Goal: Complete application form

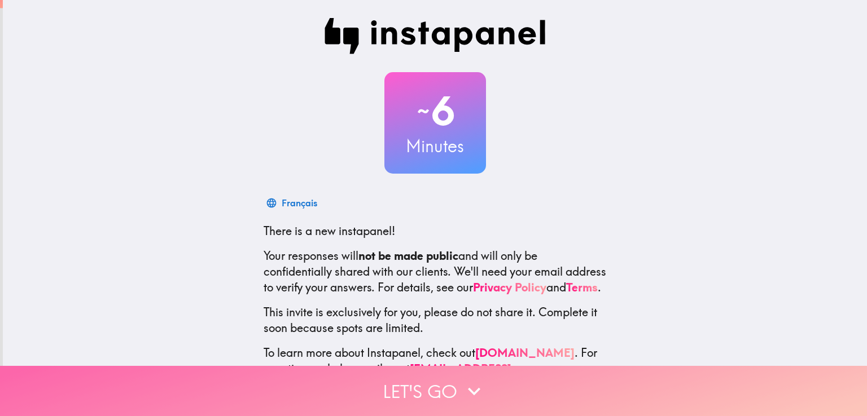
click at [468, 393] on icon "button" at bounding box center [474, 391] width 25 height 25
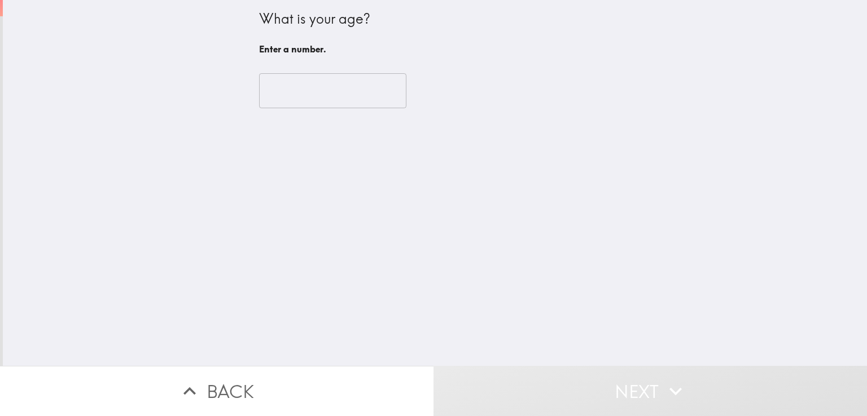
click at [342, 89] on input "number" at bounding box center [332, 90] width 147 height 35
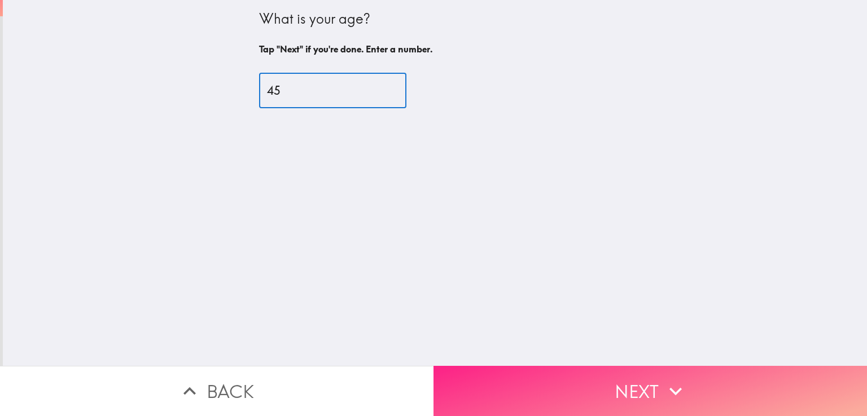
type input "45"
click at [500, 375] on button "Next" at bounding box center [649, 391] width 433 height 50
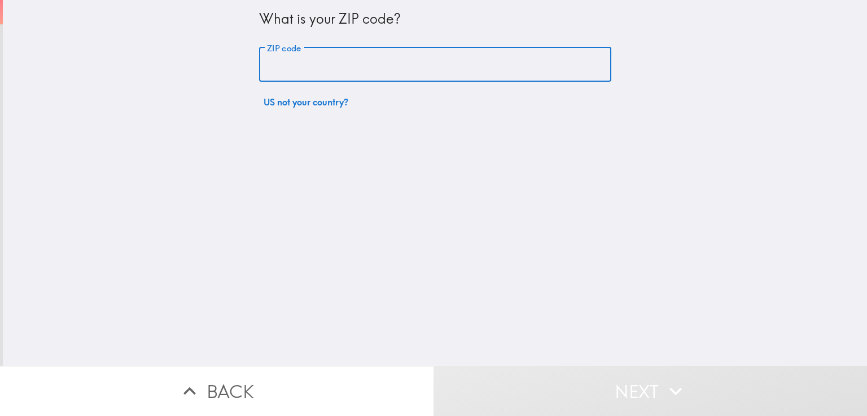
click at [309, 72] on input "ZIP code" at bounding box center [435, 64] width 352 height 35
click at [266, 62] on input "3176" at bounding box center [435, 64] width 352 height 35
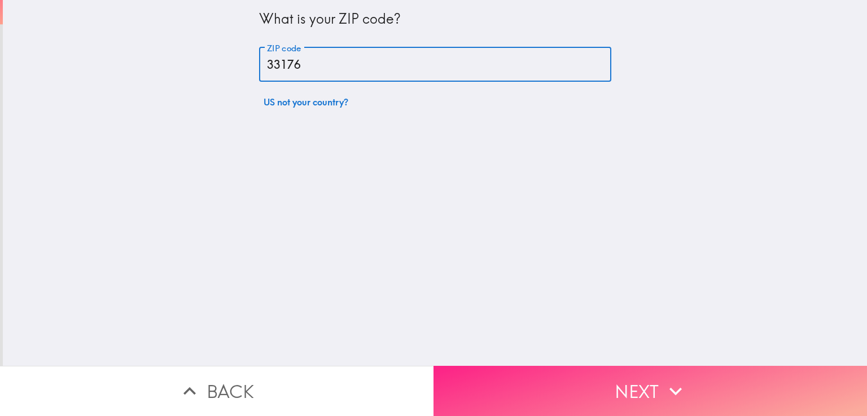
type input "33176"
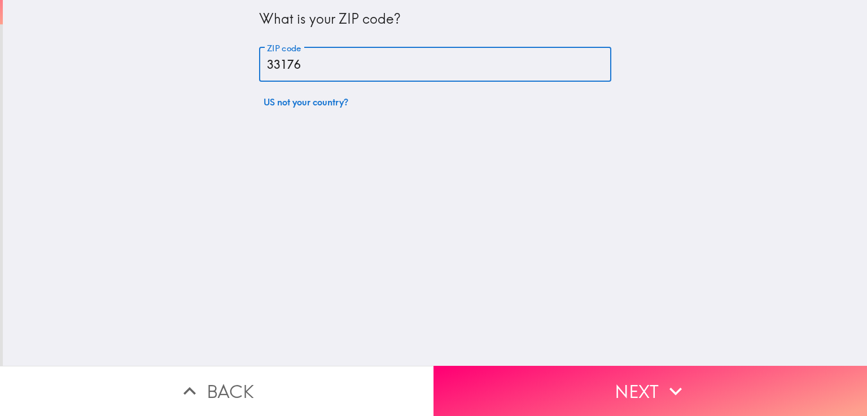
click at [517, 378] on button "Next" at bounding box center [649, 391] width 433 height 50
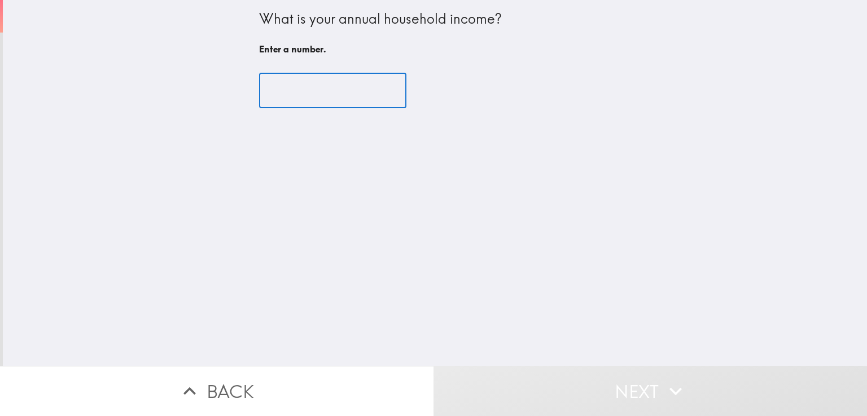
click at [316, 98] on input "number" at bounding box center [332, 90] width 147 height 35
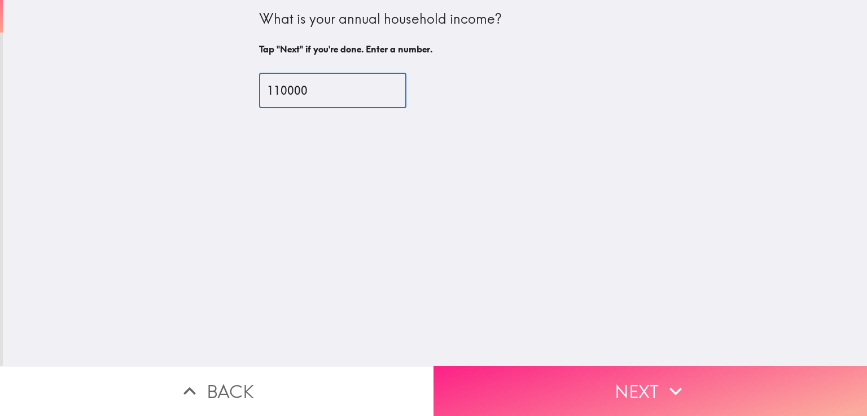
type input "110000"
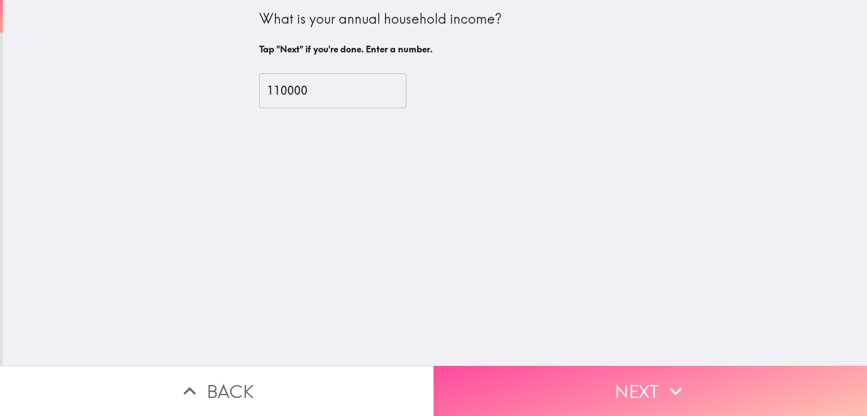
click at [516, 380] on button "Next" at bounding box center [649, 391] width 433 height 50
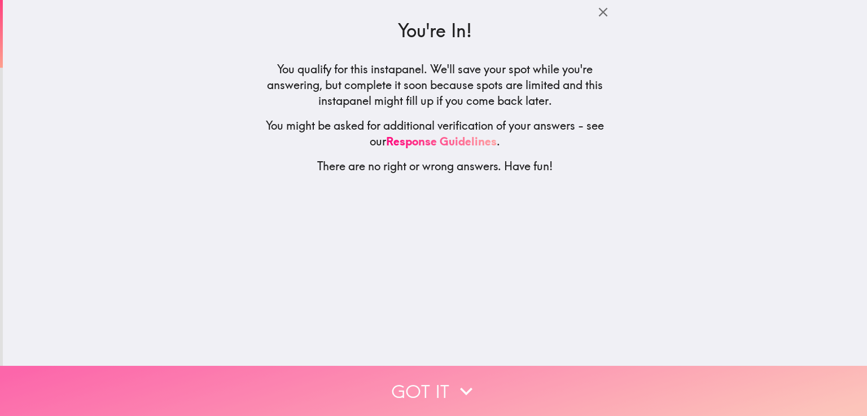
click at [466, 388] on icon "button" at bounding box center [466, 392] width 12 height 8
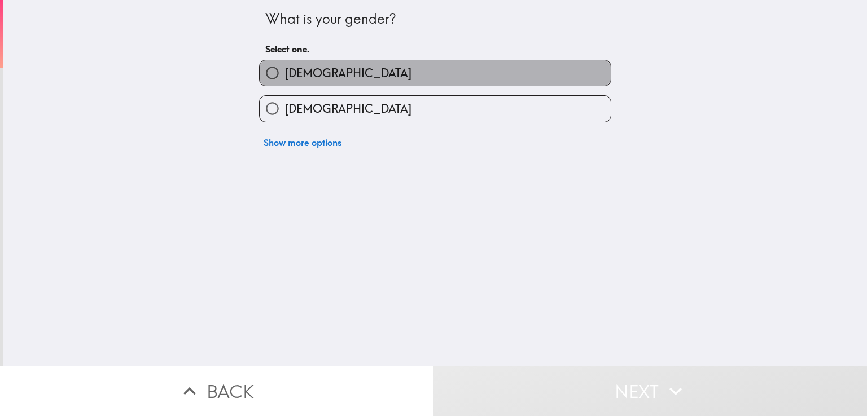
click at [286, 68] on span "[DEMOGRAPHIC_DATA]" at bounding box center [348, 73] width 126 height 16
click at [285, 68] on input "[DEMOGRAPHIC_DATA]" at bounding box center [272, 72] width 25 height 25
radio input "true"
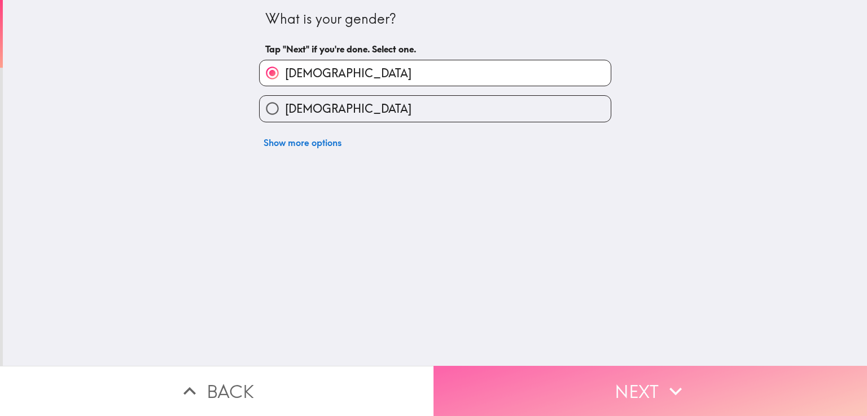
click at [482, 371] on button "Next" at bounding box center [649, 391] width 433 height 50
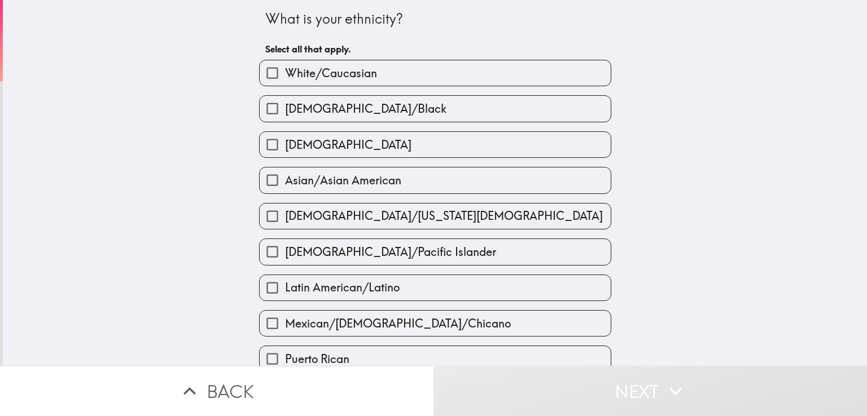
click at [336, 76] on span "White/Caucasian" at bounding box center [331, 73] width 92 height 16
click at [285, 76] on input "White/Caucasian" at bounding box center [272, 72] width 25 height 25
checkbox input "true"
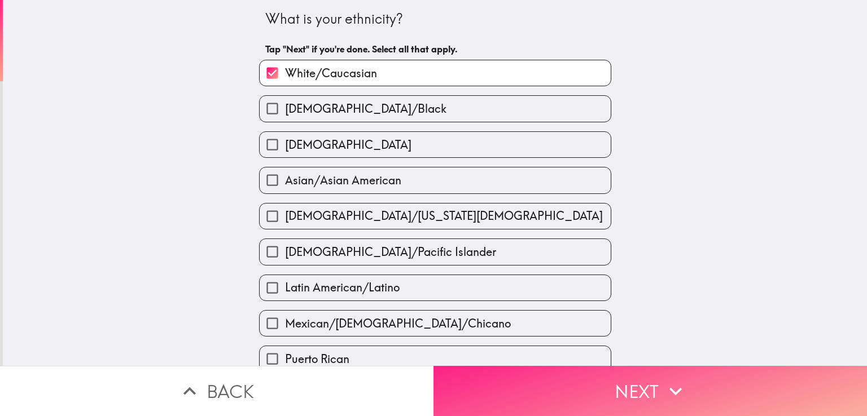
click at [505, 372] on button "Next" at bounding box center [649, 391] width 433 height 50
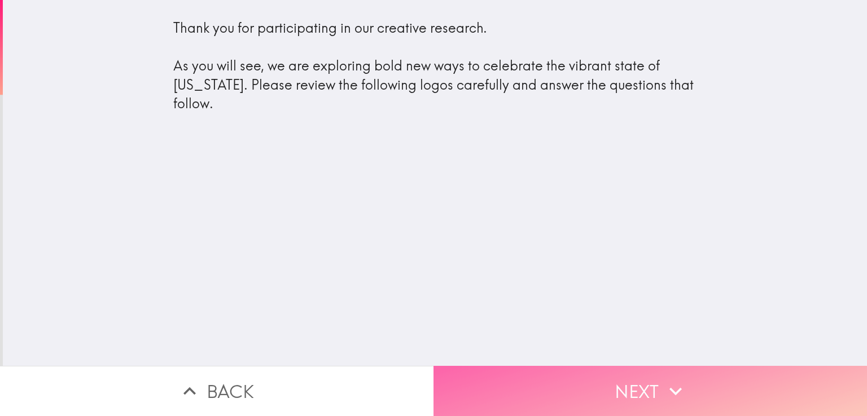
click at [580, 378] on button "Next" at bounding box center [649, 391] width 433 height 50
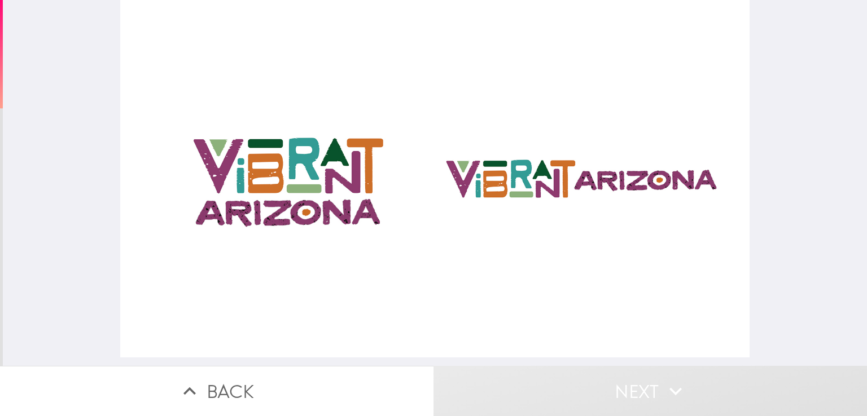
drag, startPoint x: 323, startPoint y: 192, endPoint x: 482, endPoint y: 188, distance: 159.2
click at [482, 188] on div at bounding box center [434, 179] width 629 height 358
drag, startPoint x: 508, startPoint y: 191, endPoint x: 332, endPoint y: 190, distance: 176.1
click at [333, 190] on div at bounding box center [434, 179] width 629 height 358
click at [252, 215] on div at bounding box center [434, 179] width 629 height 358
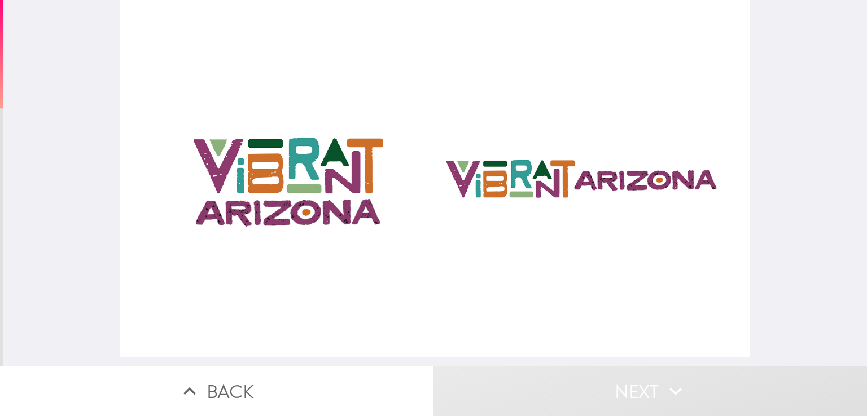
click at [459, 193] on div at bounding box center [434, 179] width 629 height 358
drag, startPoint x: 253, startPoint y: 166, endPoint x: 315, endPoint y: 188, distance: 65.7
click at [348, 192] on div at bounding box center [434, 179] width 629 height 358
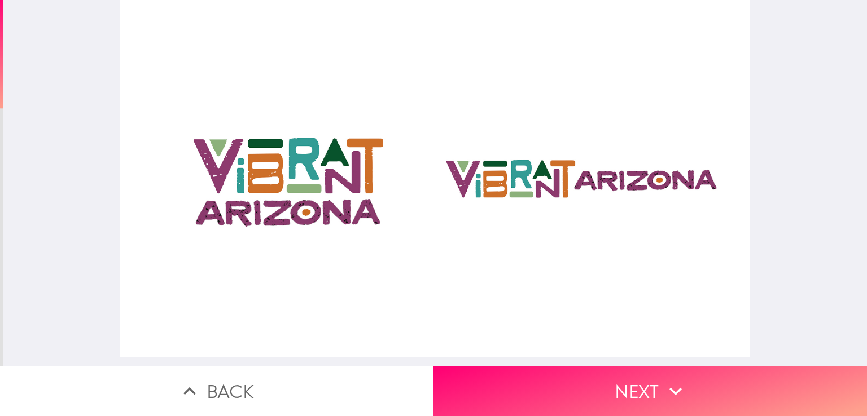
click at [216, 167] on div at bounding box center [434, 179] width 629 height 358
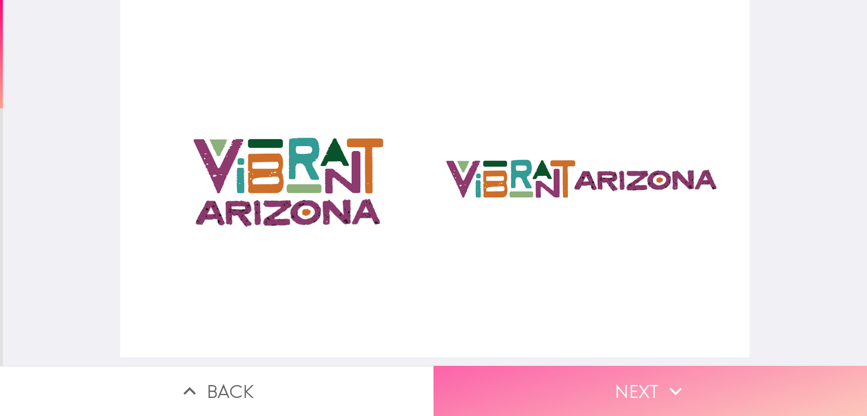
click at [490, 369] on button "Next" at bounding box center [649, 391] width 433 height 50
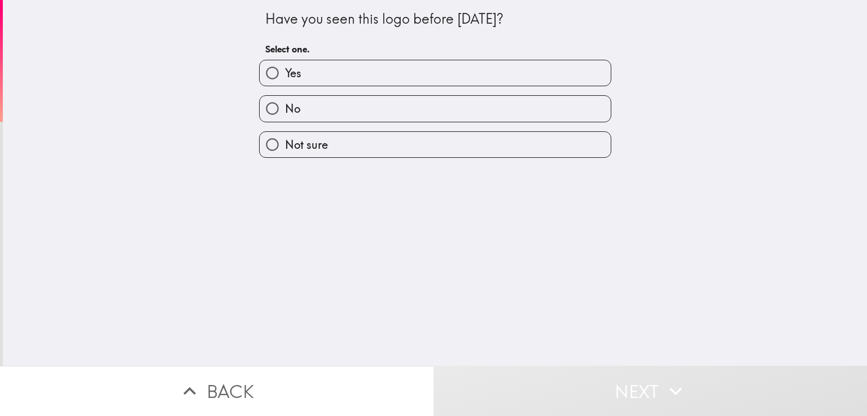
click at [318, 107] on label "No" at bounding box center [435, 108] width 351 height 25
click at [285, 107] on input "No" at bounding box center [272, 108] width 25 height 25
radio input "true"
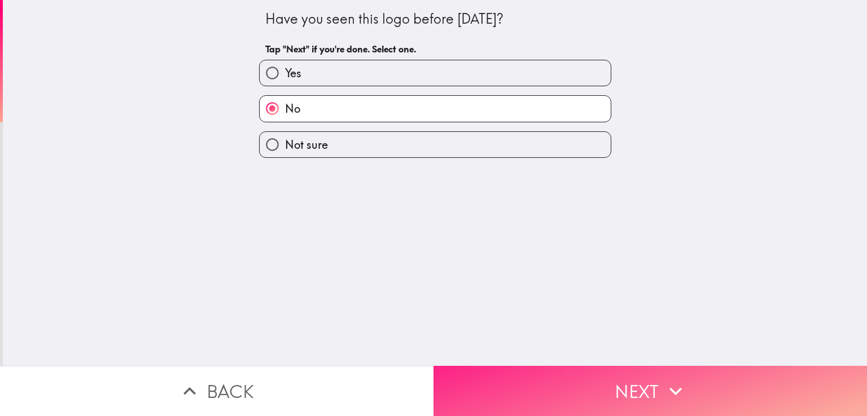
click at [522, 372] on button "Next" at bounding box center [649, 391] width 433 height 50
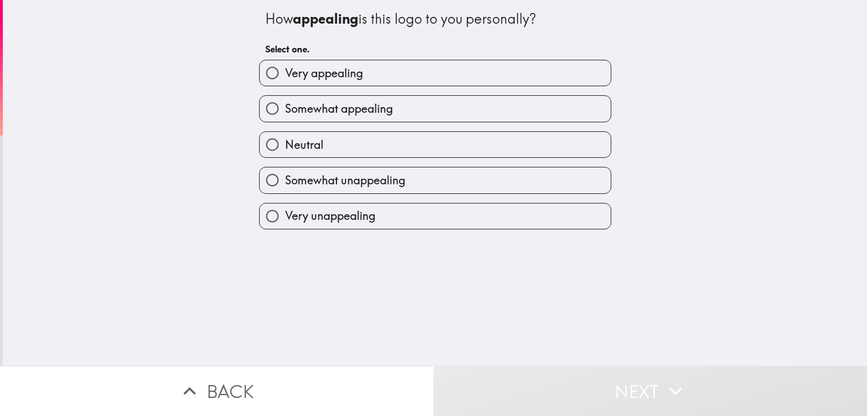
click at [326, 80] on span "Very appealing" at bounding box center [324, 73] width 78 height 16
click at [285, 80] on input "Very appealing" at bounding box center [272, 72] width 25 height 25
radio input "true"
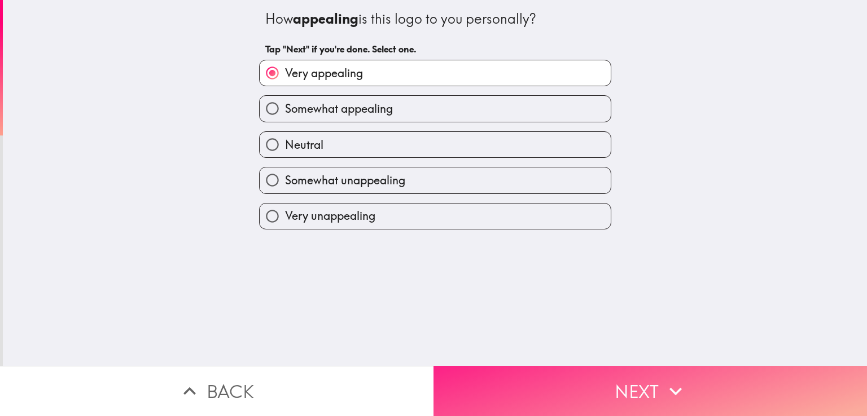
click at [515, 376] on button "Next" at bounding box center [649, 391] width 433 height 50
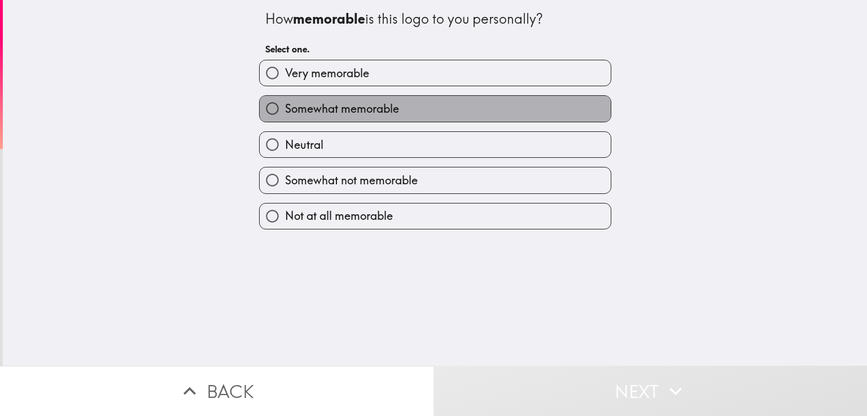
click at [356, 101] on span "Somewhat memorable" at bounding box center [342, 109] width 114 height 16
click at [285, 101] on input "Somewhat memorable" at bounding box center [272, 108] width 25 height 25
radio input "true"
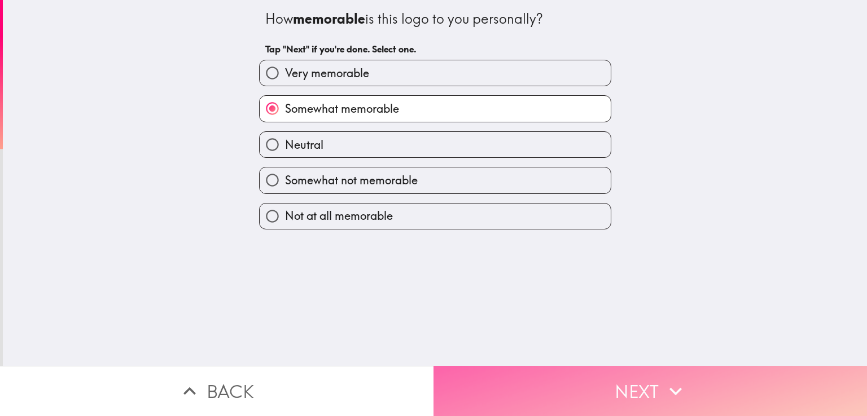
click at [512, 378] on button "Next" at bounding box center [649, 391] width 433 height 50
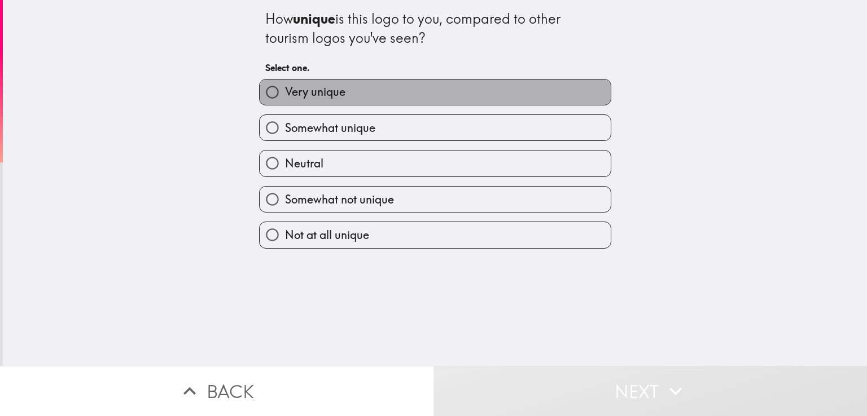
drag, startPoint x: 355, startPoint y: 93, endPoint x: 379, endPoint y: 124, distance: 39.0
click at [355, 93] on label "Very unique" at bounding box center [435, 92] width 351 height 25
click at [285, 93] on input "Very unique" at bounding box center [272, 92] width 25 height 25
radio input "true"
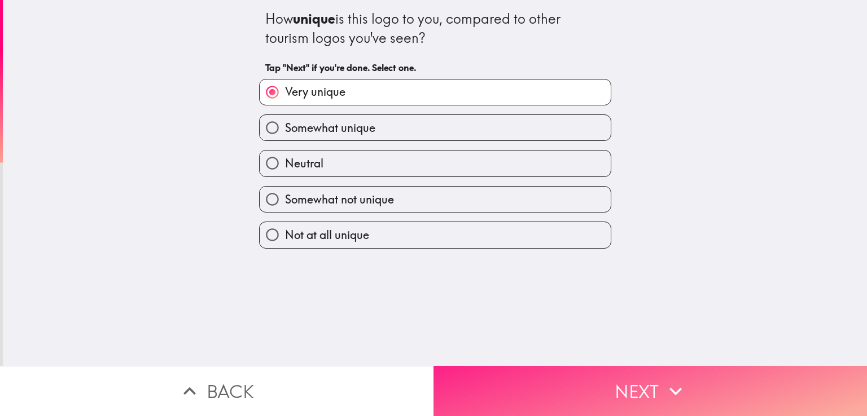
click at [526, 371] on button "Next" at bounding box center [649, 391] width 433 height 50
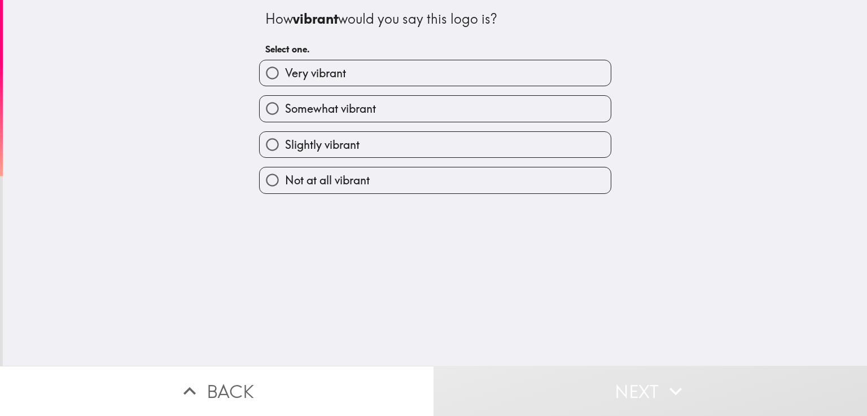
click at [332, 76] on span "Very vibrant" at bounding box center [315, 73] width 61 height 16
click at [285, 76] on input "Very vibrant" at bounding box center [272, 72] width 25 height 25
radio input "true"
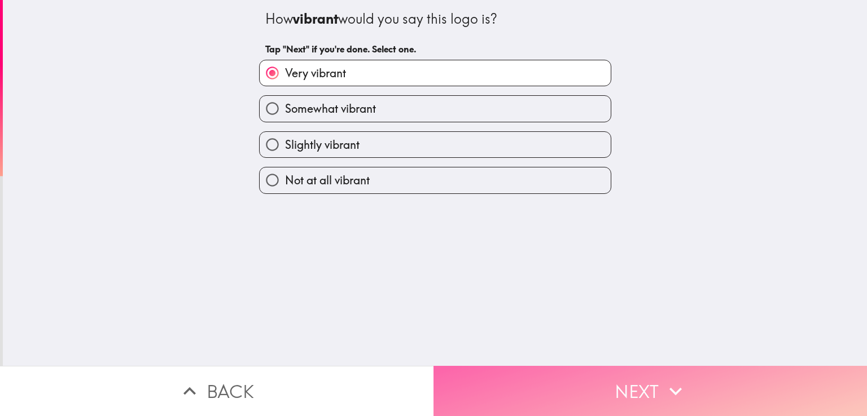
click at [503, 388] on button "Next" at bounding box center [649, 391] width 433 height 50
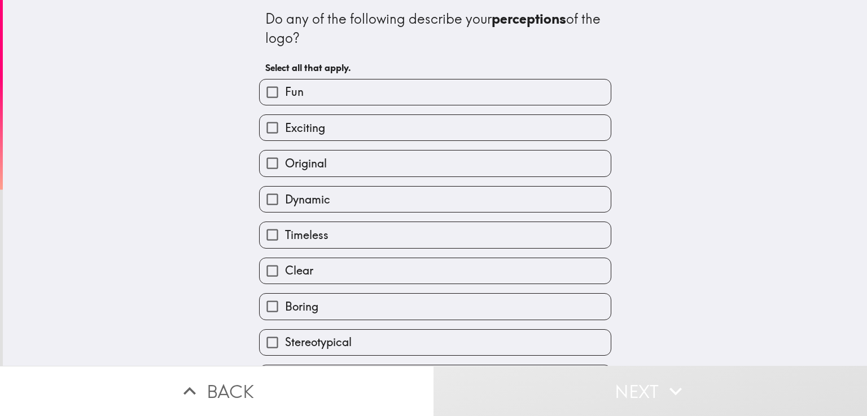
click at [340, 129] on label "Exciting" at bounding box center [435, 127] width 351 height 25
click at [285, 129] on input "Exciting" at bounding box center [272, 127] width 25 height 25
checkbox input "true"
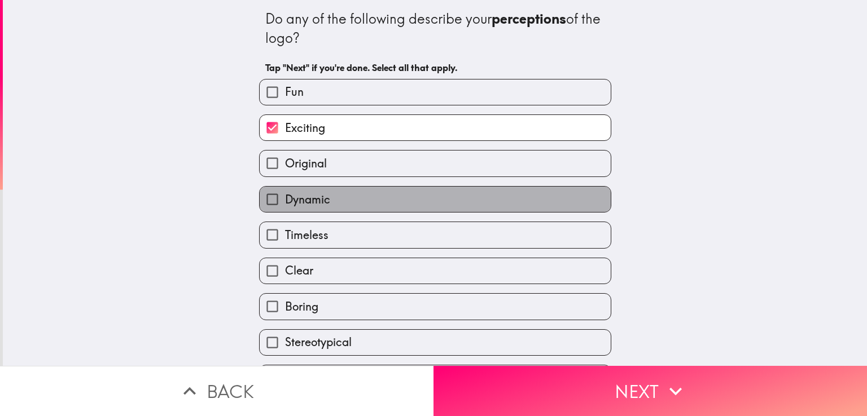
drag, startPoint x: 345, startPoint y: 201, endPoint x: 341, endPoint y: 231, distance: 30.1
click at [345, 202] on label "Dynamic" at bounding box center [435, 199] width 351 height 25
click at [285, 202] on input "Dynamic" at bounding box center [272, 199] width 25 height 25
checkbox input "true"
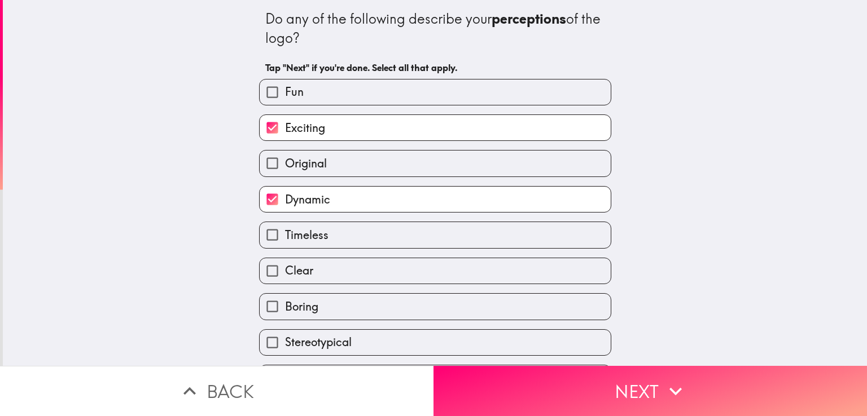
click at [337, 272] on label "Clear" at bounding box center [435, 270] width 351 height 25
click at [285, 272] on input "Clear" at bounding box center [272, 270] width 25 height 25
checkbox input "true"
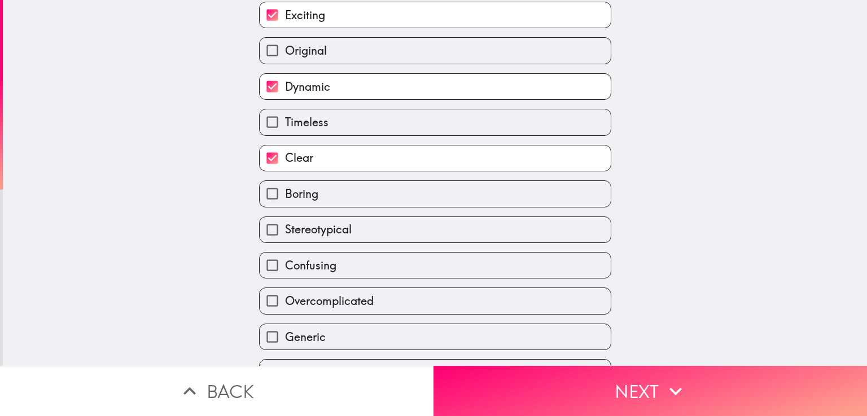
scroll to position [210, 0]
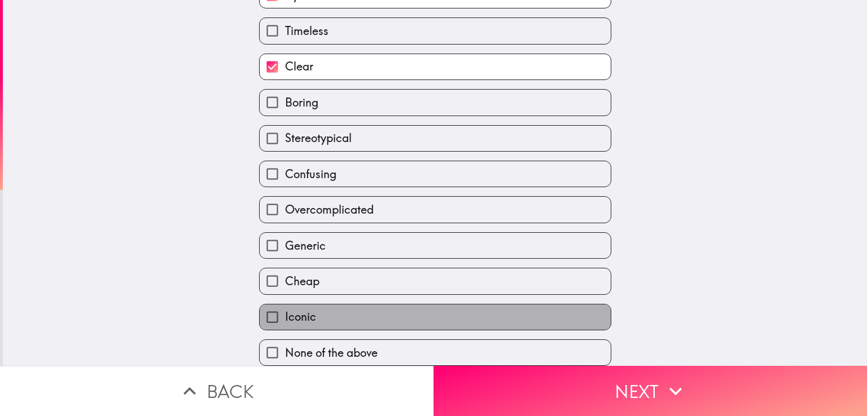
click at [348, 317] on label "Iconic" at bounding box center [435, 317] width 351 height 25
click at [285, 317] on input "Iconic" at bounding box center [272, 317] width 25 height 25
checkbox input "true"
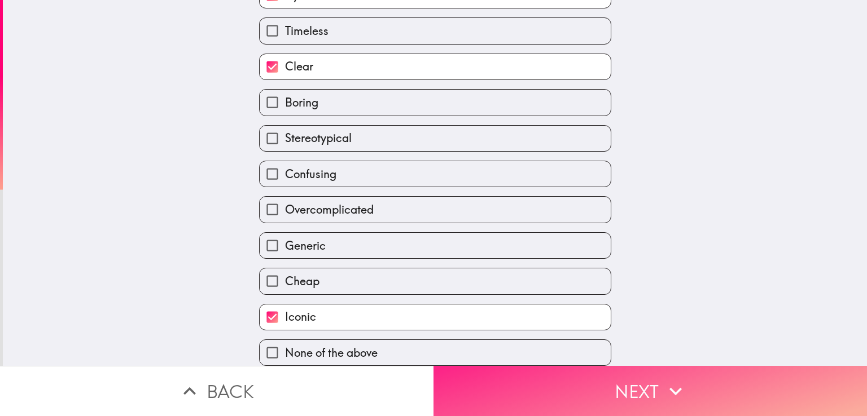
click at [494, 382] on button "Next" at bounding box center [649, 391] width 433 height 50
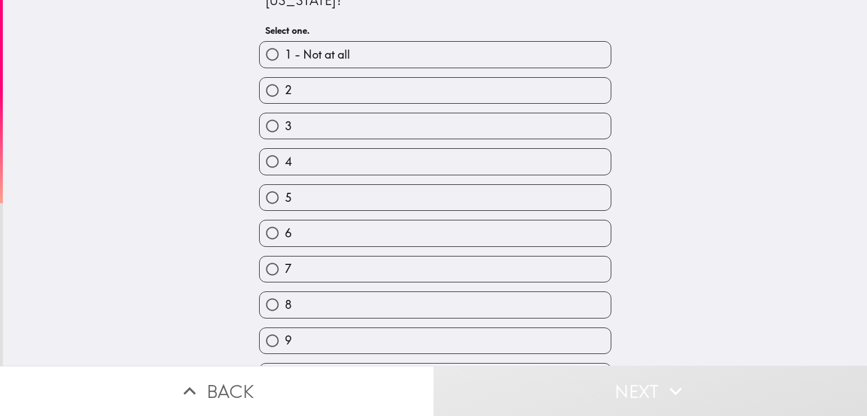
scroll to position [86, 0]
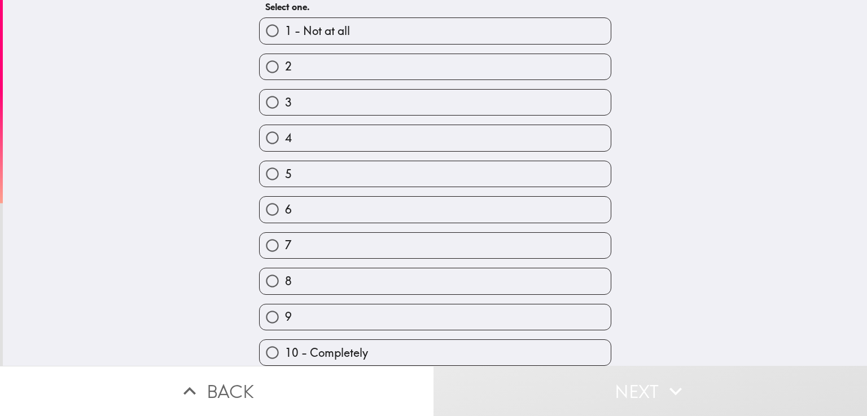
click at [340, 278] on label "8" at bounding box center [435, 281] width 351 height 25
click at [285, 278] on input "8" at bounding box center [272, 281] width 25 height 25
radio input "true"
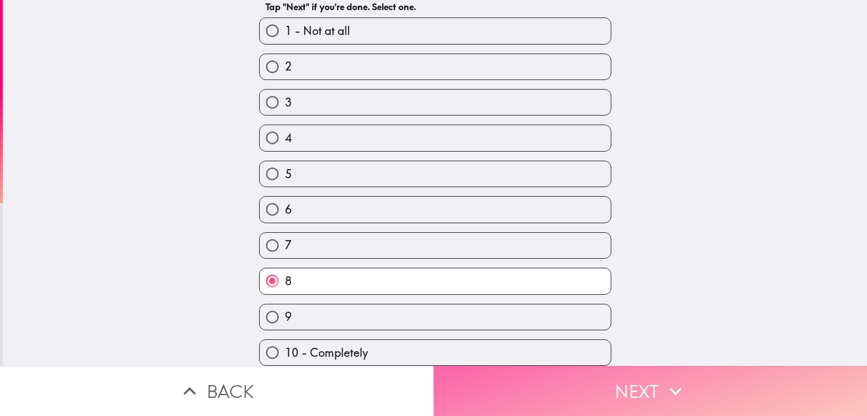
click at [521, 379] on button "Next" at bounding box center [649, 391] width 433 height 50
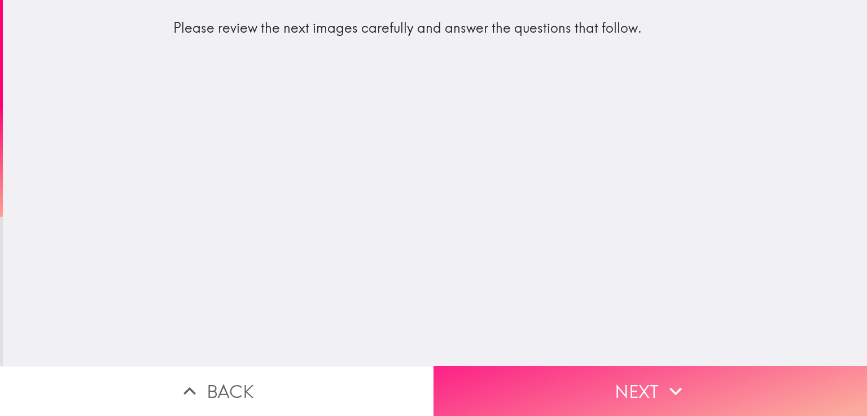
click at [559, 378] on button "Next" at bounding box center [649, 391] width 433 height 50
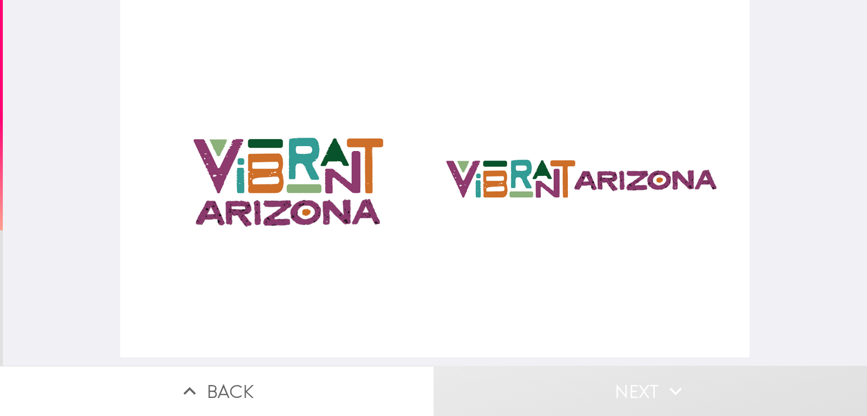
click at [511, 172] on div at bounding box center [434, 179] width 629 height 358
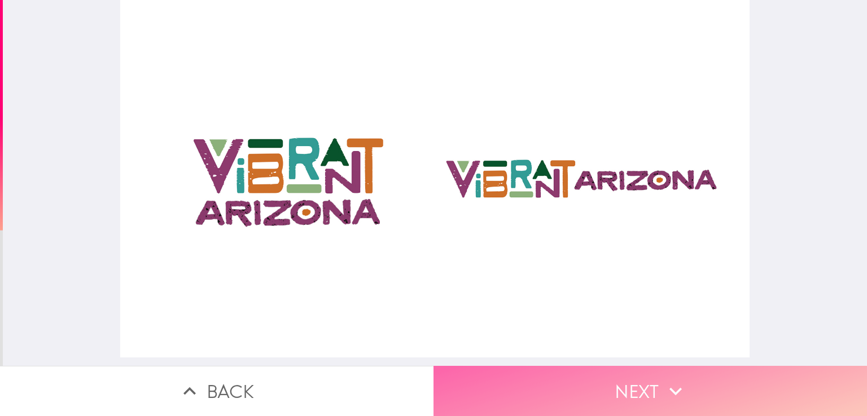
click at [527, 390] on button "Next" at bounding box center [649, 391] width 433 height 50
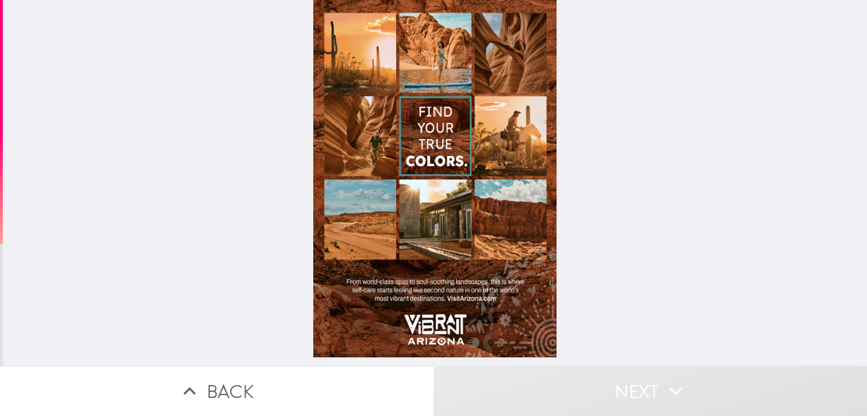
click at [424, 230] on div at bounding box center [435, 179] width 244 height 358
click at [359, 118] on div at bounding box center [435, 179] width 244 height 358
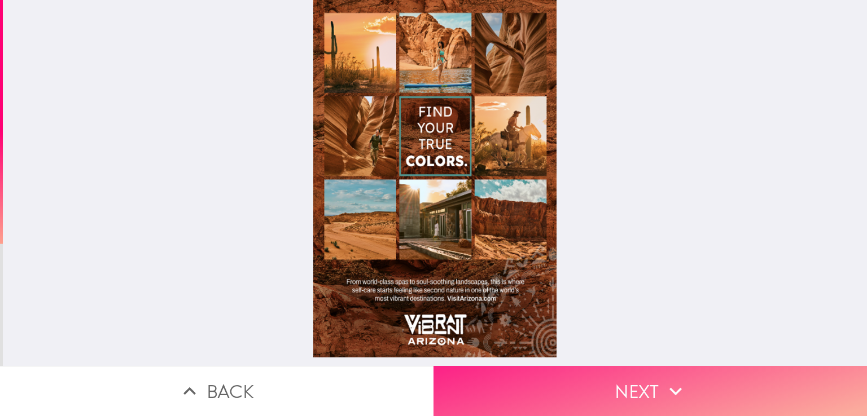
click at [537, 380] on button "Next" at bounding box center [649, 391] width 433 height 50
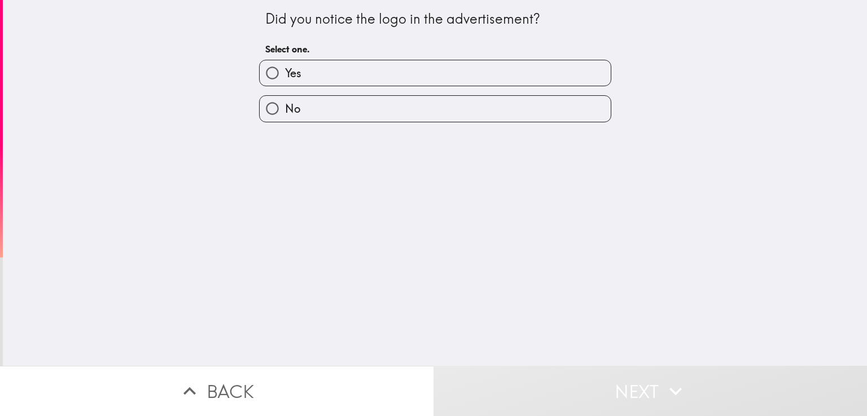
click at [325, 69] on label "Yes" at bounding box center [435, 72] width 351 height 25
click at [285, 69] on input "Yes" at bounding box center [272, 72] width 25 height 25
radio input "true"
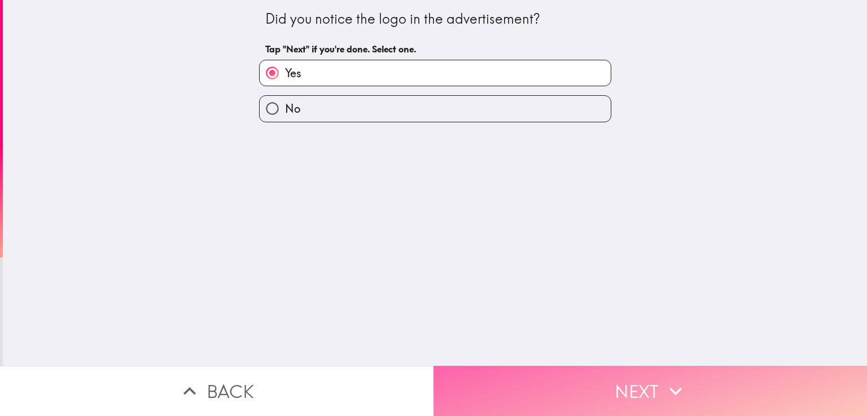
click at [535, 376] on button "Next" at bounding box center [649, 391] width 433 height 50
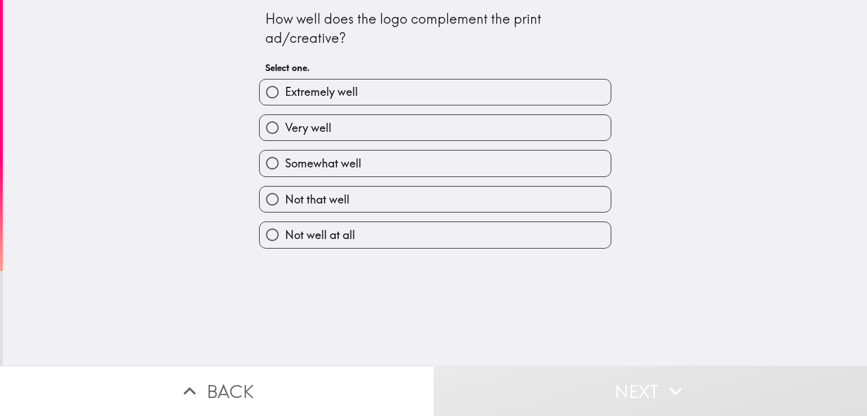
click at [333, 98] on span "Extremely well" at bounding box center [321, 92] width 73 height 16
click at [285, 98] on input "Extremely well" at bounding box center [272, 92] width 25 height 25
radio input "true"
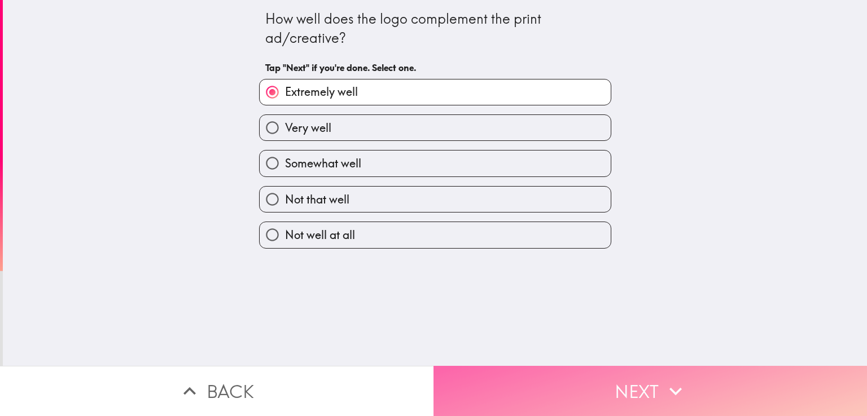
click at [548, 375] on button "Next" at bounding box center [649, 391] width 433 height 50
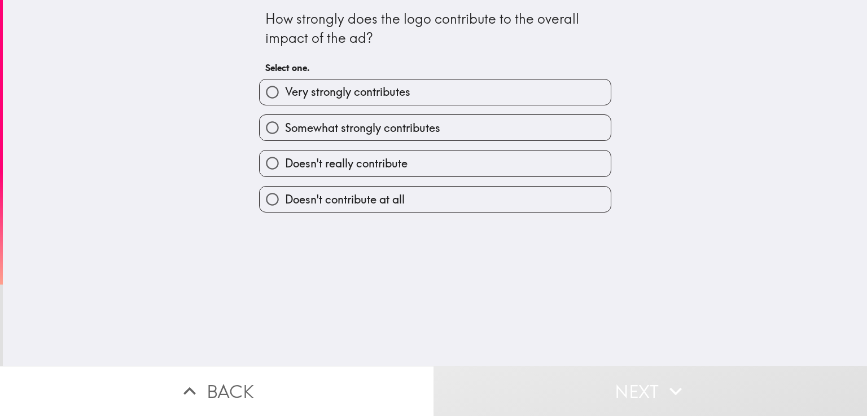
click at [357, 98] on span "Very strongly contributes" at bounding box center [347, 92] width 125 height 16
click at [285, 98] on input "Very strongly contributes" at bounding box center [272, 92] width 25 height 25
radio input "true"
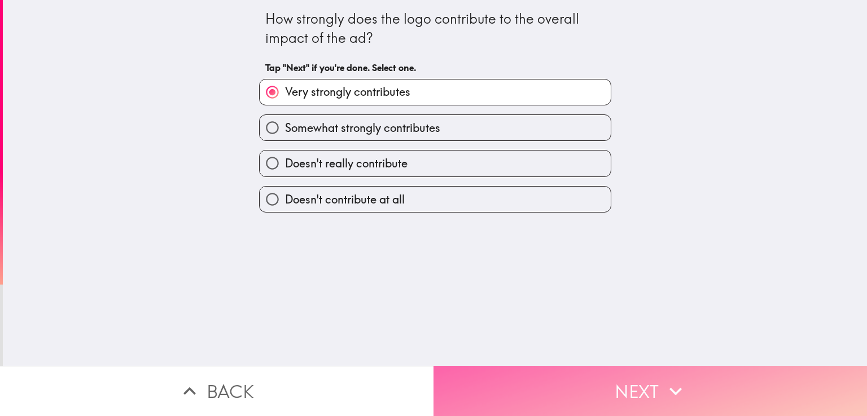
click at [564, 384] on button "Next" at bounding box center [649, 391] width 433 height 50
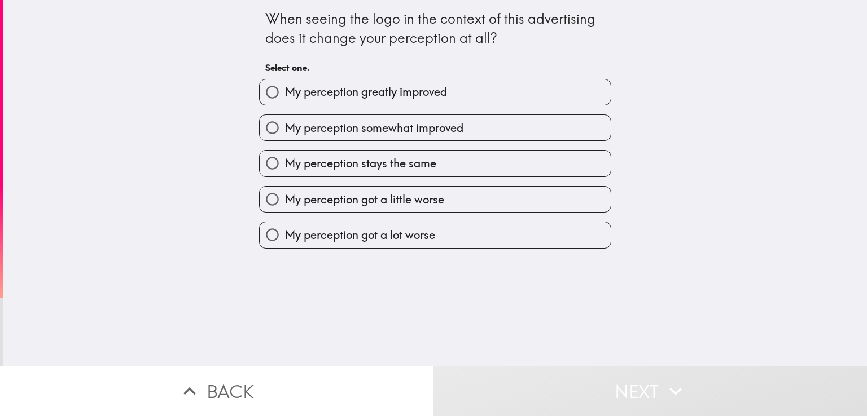
click at [371, 129] on span "My perception somewhat improved" at bounding box center [374, 128] width 178 height 16
click at [285, 129] on input "My perception somewhat improved" at bounding box center [272, 127] width 25 height 25
radio input "true"
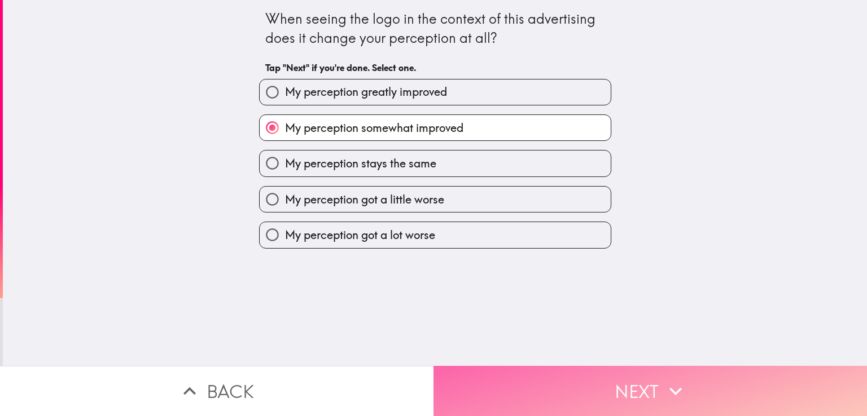
click at [530, 385] on button "Next" at bounding box center [649, 391] width 433 height 50
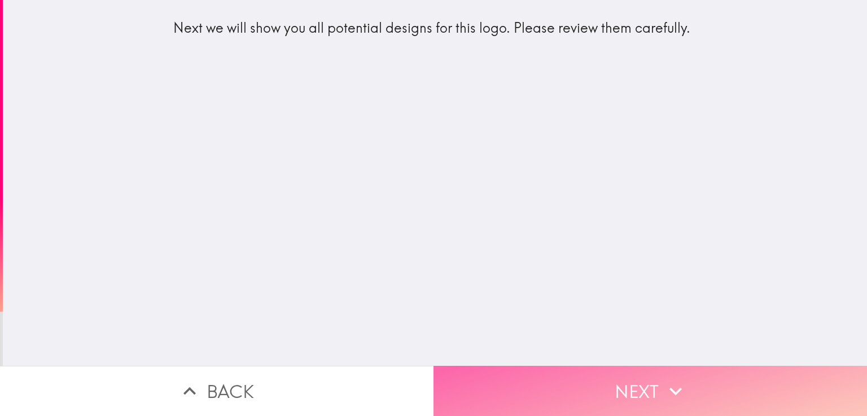
click at [543, 378] on button "Next" at bounding box center [649, 391] width 433 height 50
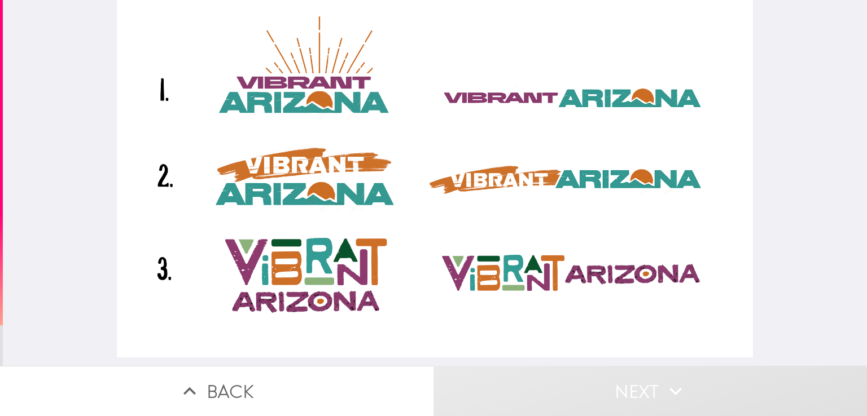
click at [315, 183] on div at bounding box center [434, 179] width 635 height 358
click at [516, 278] on div at bounding box center [434, 179] width 635 height 358
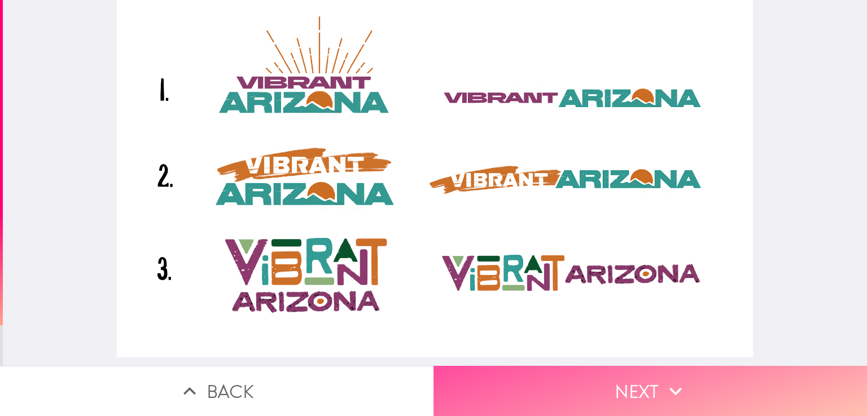
drag, startPoint x: 518, startPoint y: 374, endPoint x: 497, endPoint y: 342, distance: 38.2
click at [518, 373] on button "Next" at bounding box center [649, 391] width 433 height 50
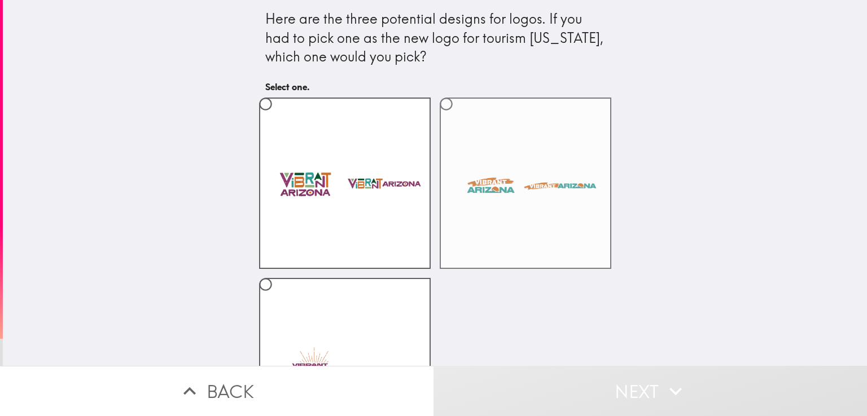
click at [462, 170] on label at bounding box center [526, 184] width 172 height 172
click at [459, 117] on input "radio" at bounding box center [445, 103] width 25 height 25
radio input "true"
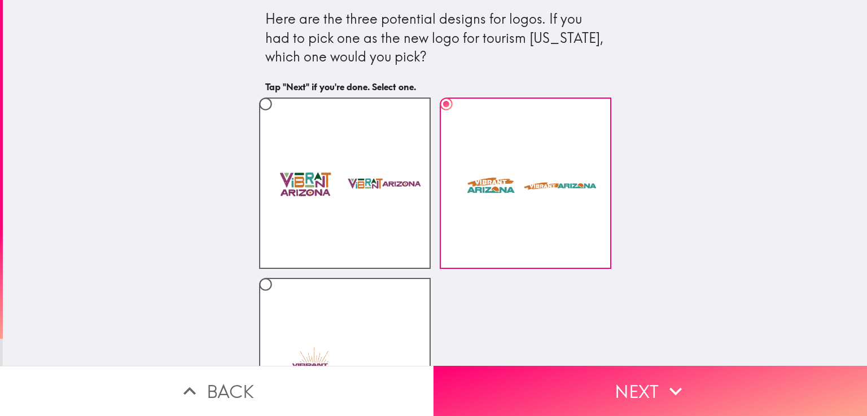
scroll to position [93, 0]
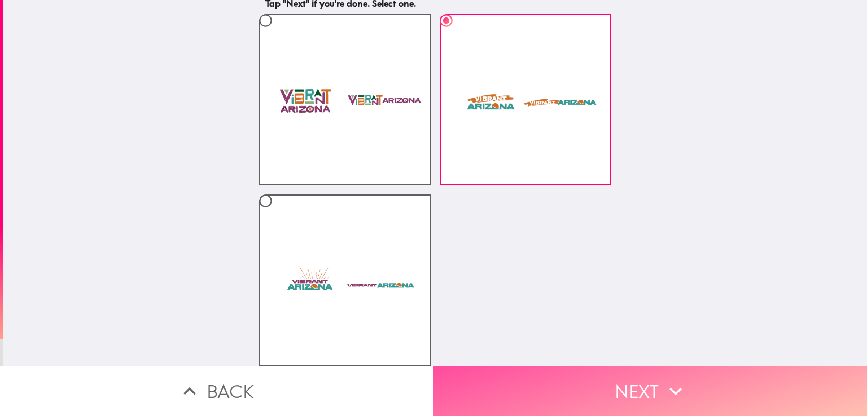
drag, startPoint x: 501, startPoint y: 387, endPoint x: 501, endPoint y: 380, distance: 6.8
click at [501, 384] on button "Next" at bounding box center [649, 391] width 433 height 50
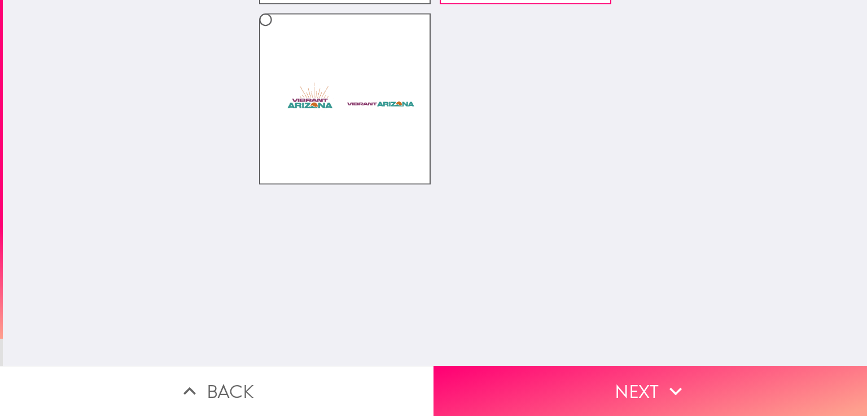
scroll to position [0, 0]
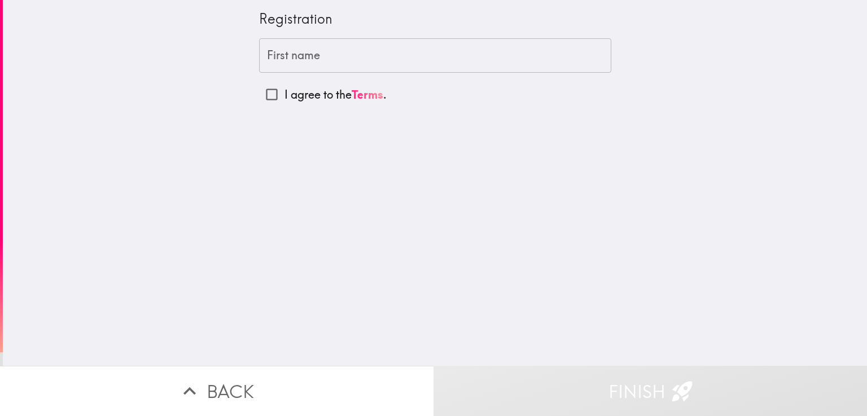
click at [296, 63] on input "First name" at bounding box center [435, 55] width 352 height 35
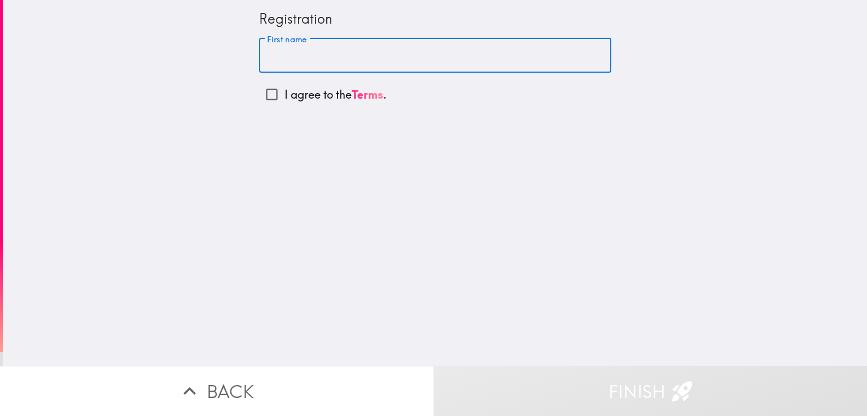
click at [305, 70] on input "First name" at bounding box center [435, 55] width 352 height 35
paste input "[PERSON_NAME]"
type input "[PERSON_NAME]"
click at [262, 95] on input "I agree to the Terms ." at bounding box center [271, 94] width 25 height 25
checkbox input "true"
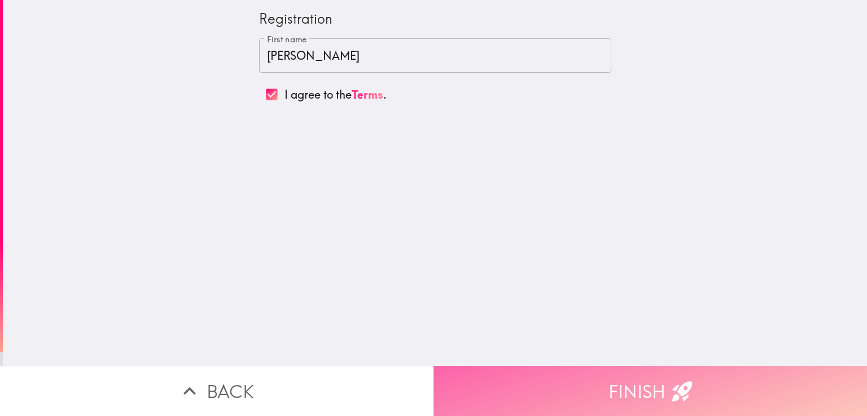
click at [510, 394] on button "Finish" at bounding box center [649, 391] width 433 height 50
